Goal: Find specific page/section: Find specific page/section

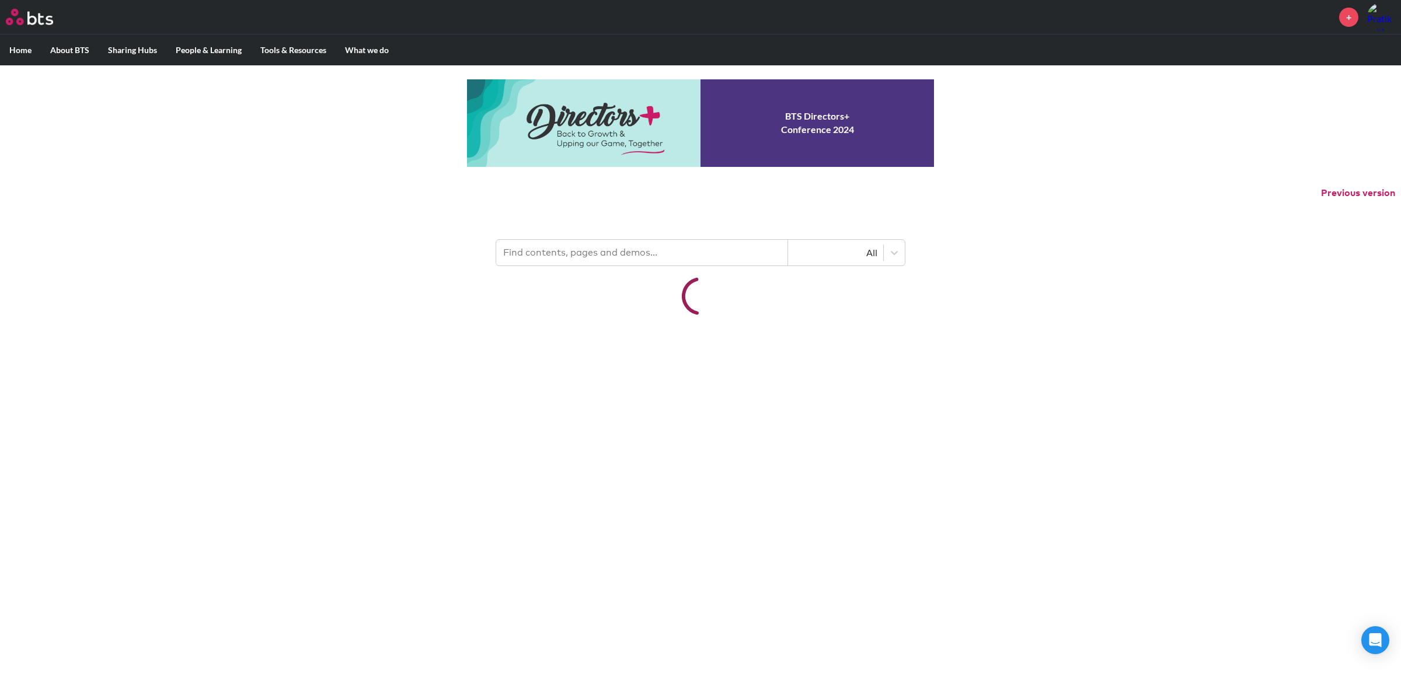
click at [643, 252] on input "text" at bounding box center [642, 253] width 292 height 26
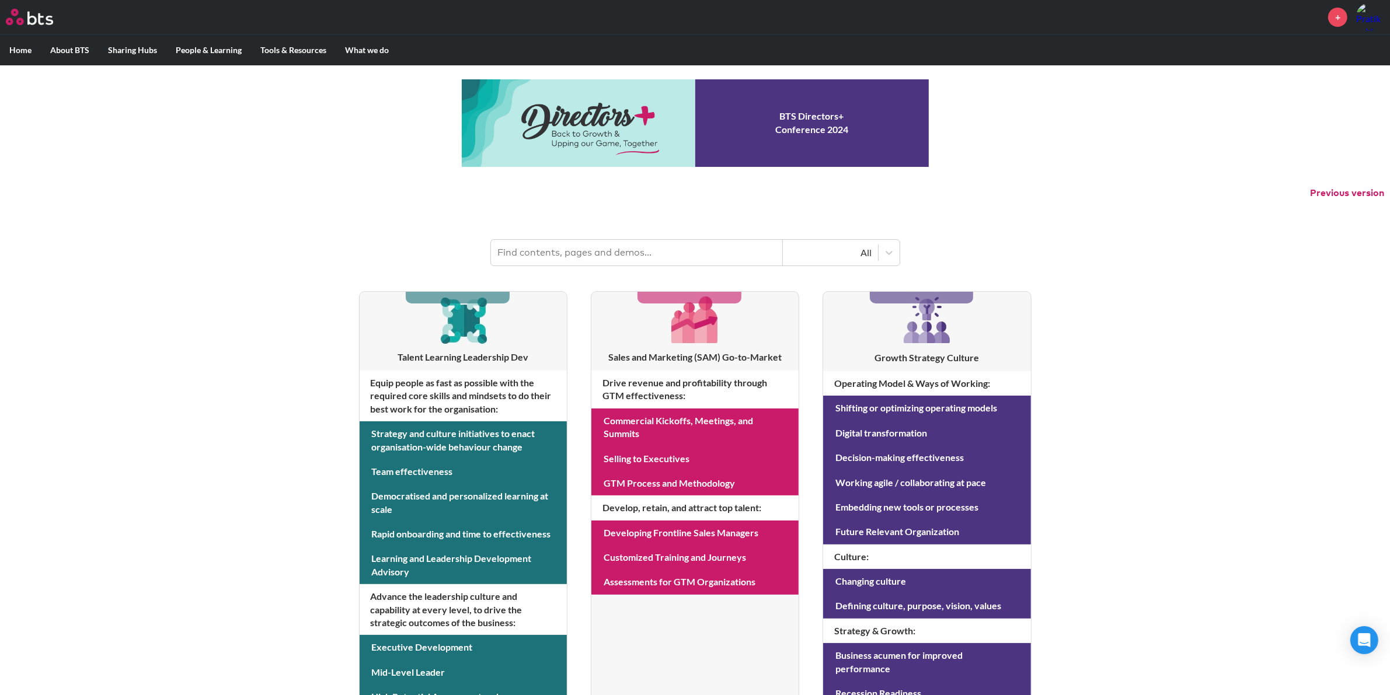
click at [524, 252] on input "text" at bounding box center [637, 253] width 292 height 26
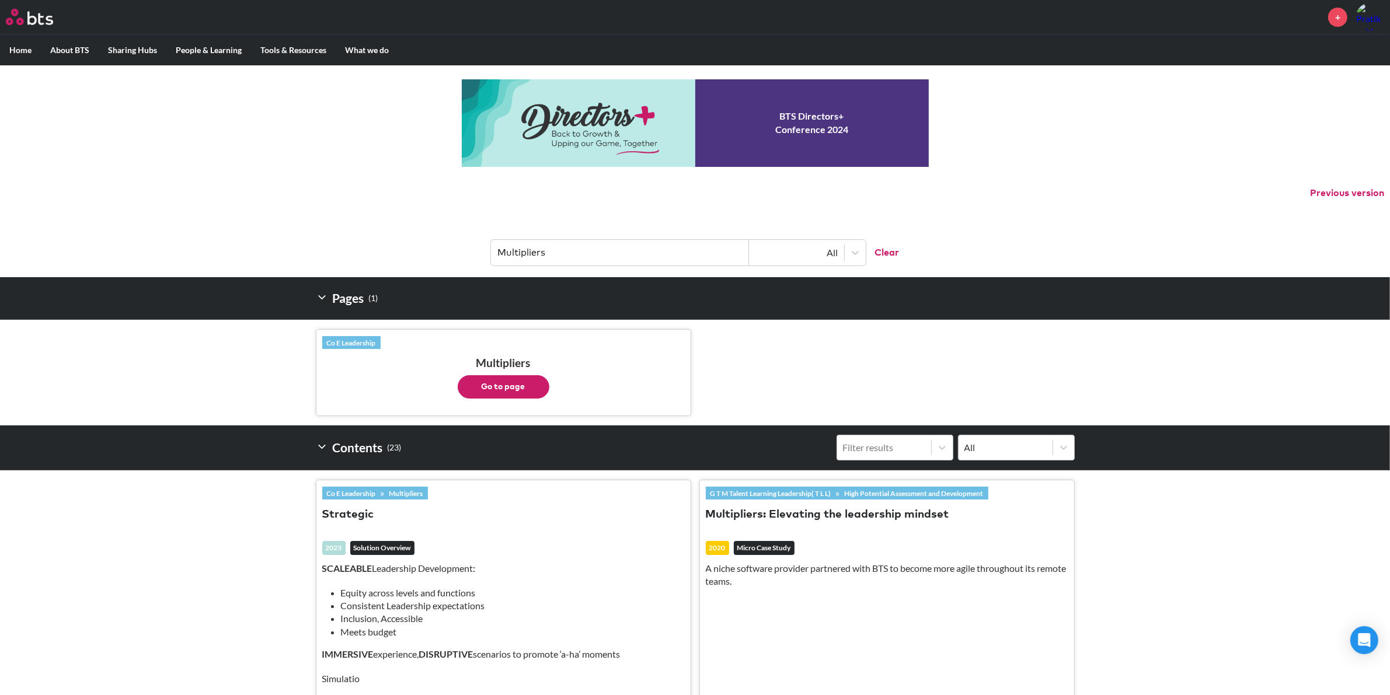
type input "Multipliers"
click at [523, 377] on button "Go to page" at bounding box center [504, 386] width 92 height 23
